Goal: Task Accomplishment & Management: Manage account settings

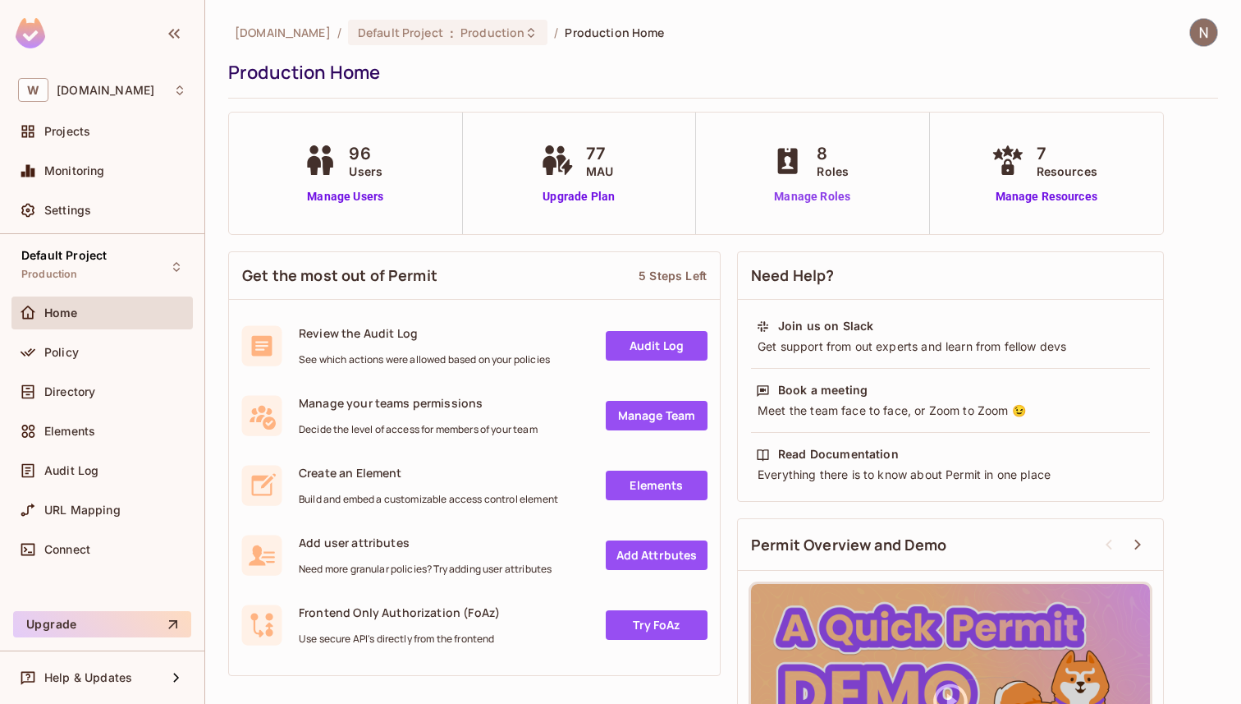
click at [813, 200] on link "Manage Roles" at bounding box center [812, 196] width 89 height 17
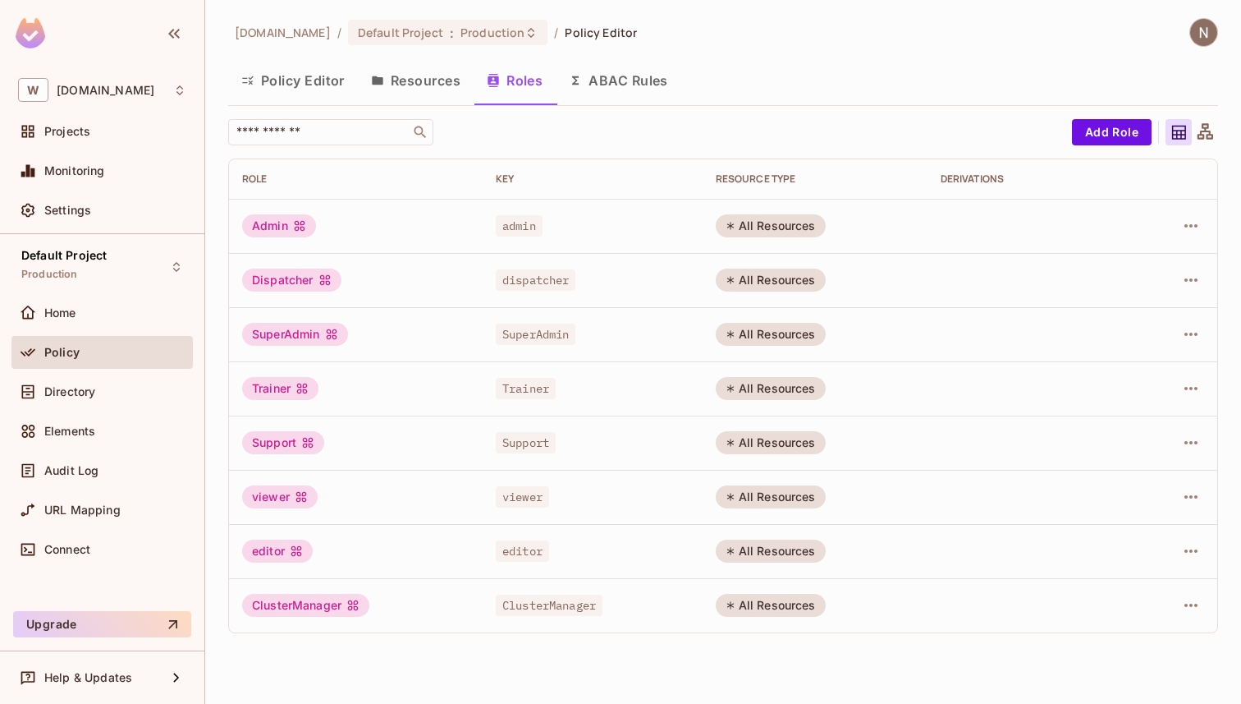
click at [334, 83] on button "Policy Editor" at bounding box center [293, 80] width 130 height 41
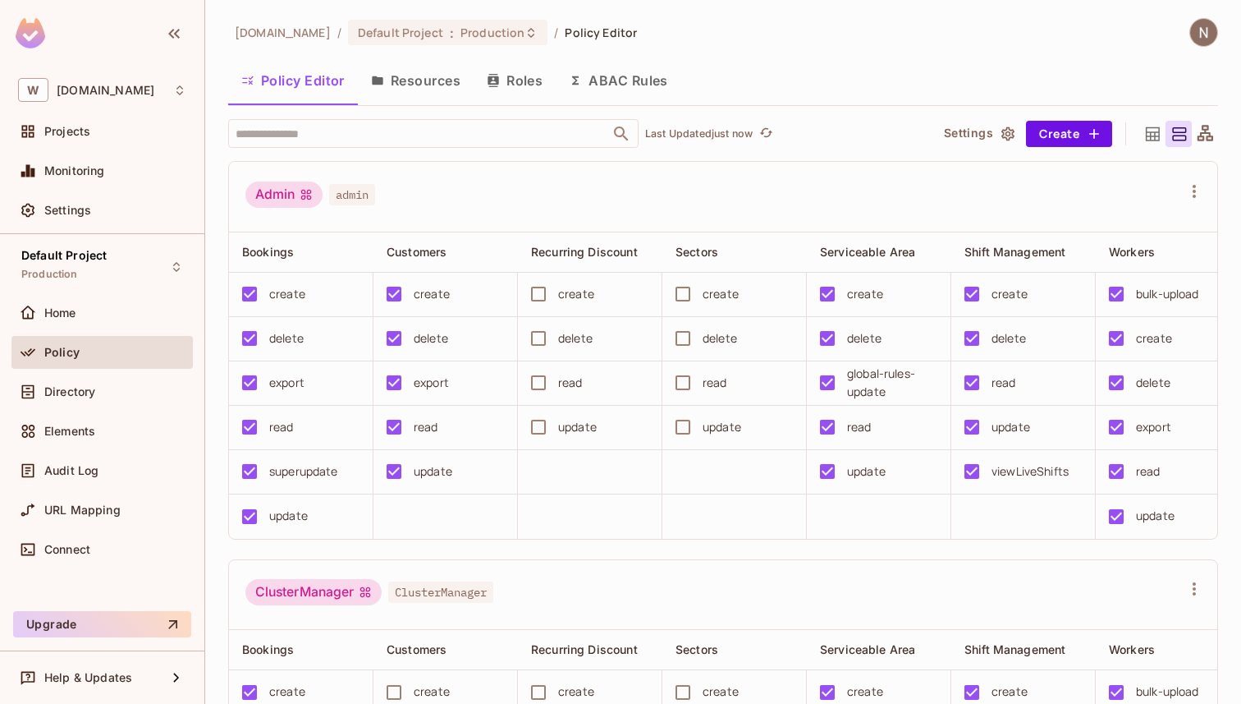
click at [323, 473] on div "superupdate" at bounding box center [303, 471] width 69 height 18
copy div "superupdate"
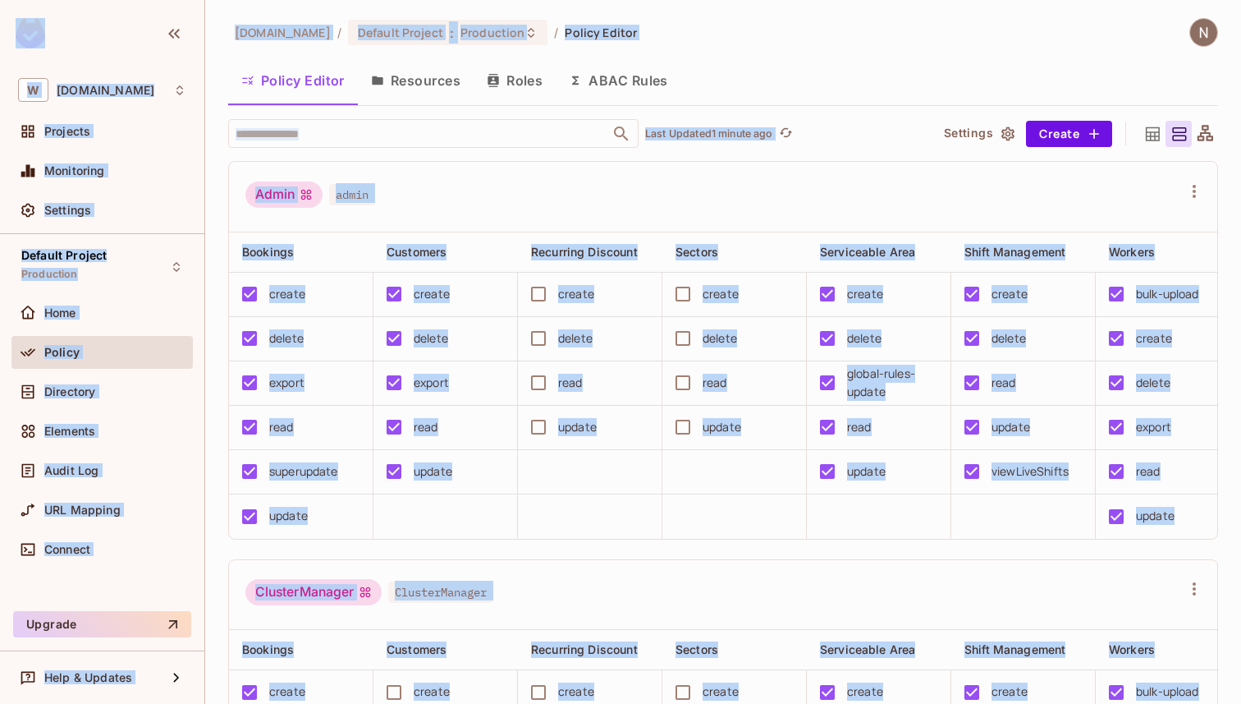
click at [436, 174] on div "Admin admin" at bounding box center [723, 197] width 988 height 71
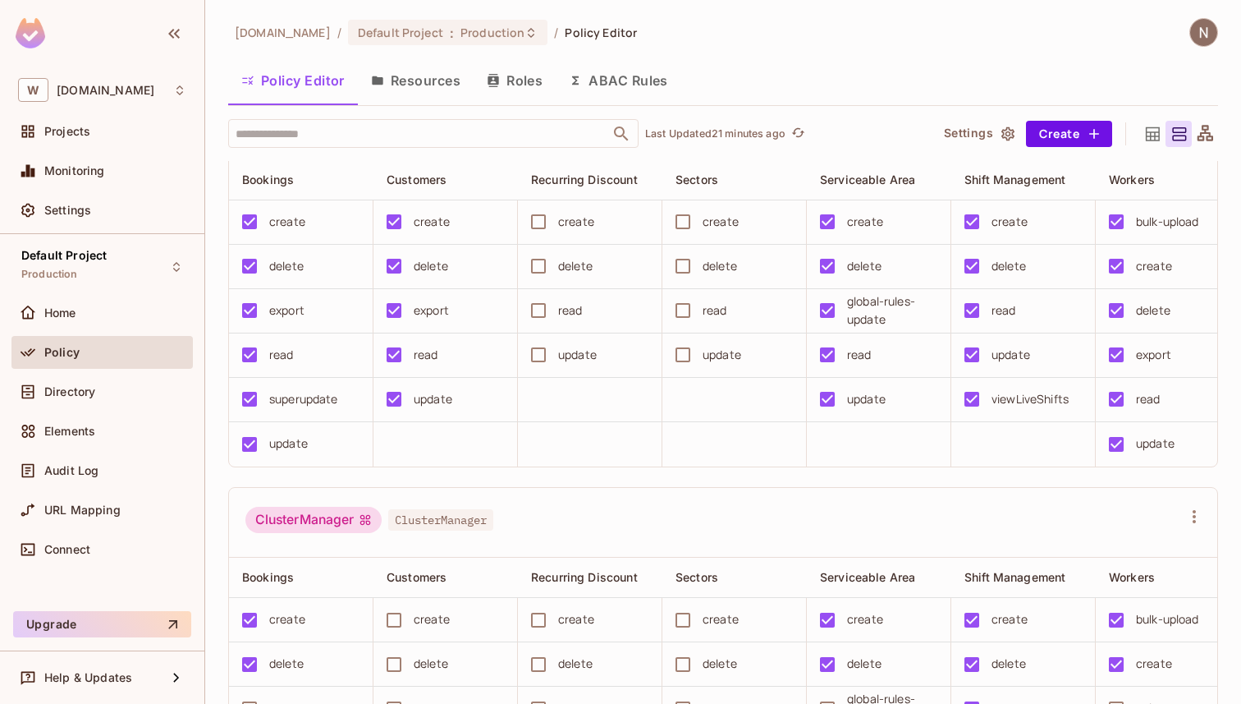
scroll to position [66, 0]
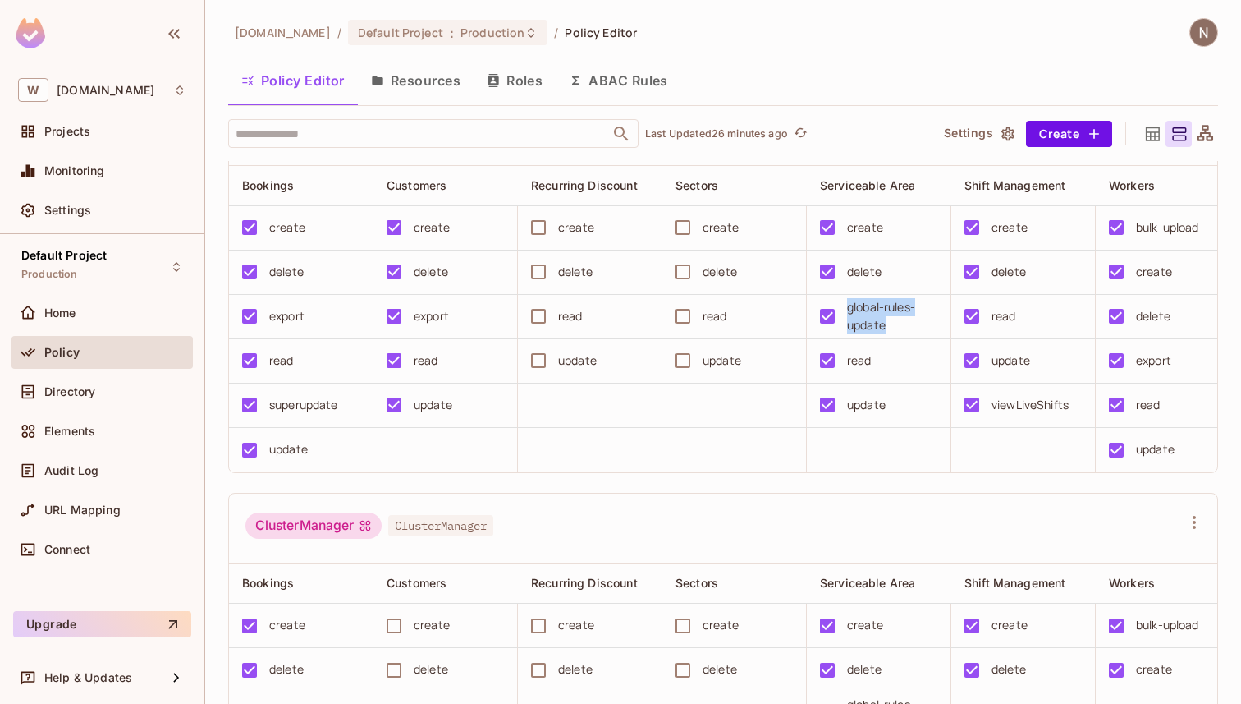
click at [842, 309] on div "global-rules-update" at bounding box center [873, 316] width 127 height 35
copy div "global-rules-update"
